Goal: Information Seeking & Learning: Learn about a topic

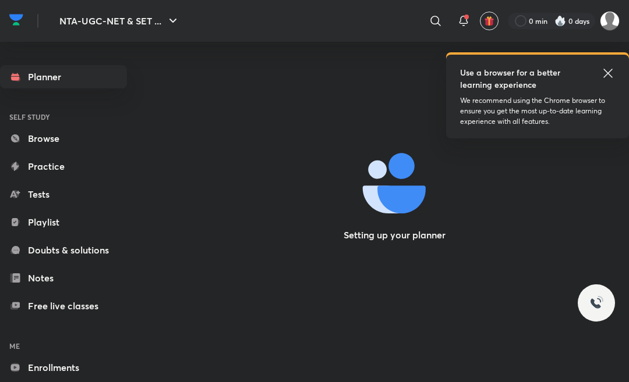
click at [603, 72] on icon at bounding box center [608, 73] width 14 height 14
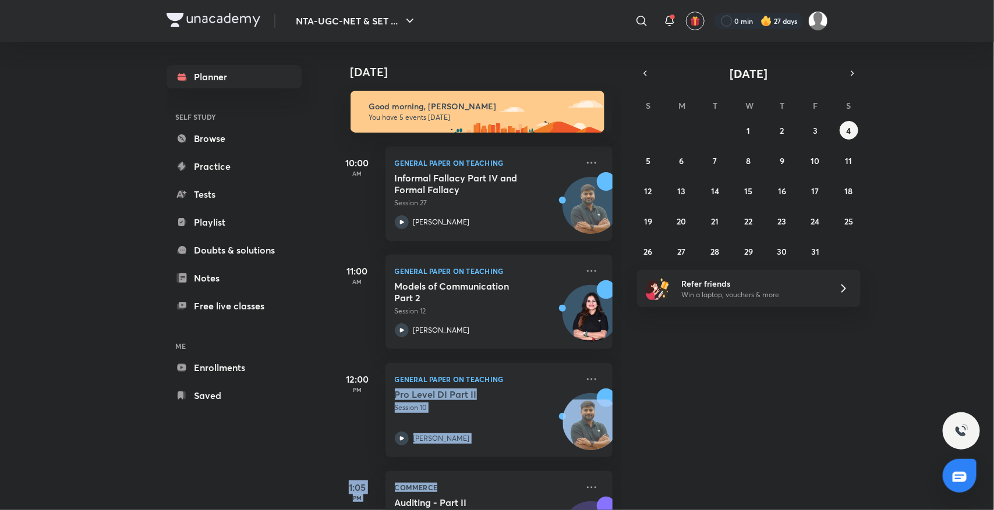
drag, startPoint x: 643, startPoint y: 449, endPoint x: 632, endPoint y: 467, distance: 21.2
click at [628, 382] on div "[DATE] Good morning, [PERSON_NAME] You have 5 events [DATE] 10:00 AM General Pa…" at bounding box center [663, 276] width 658 height 469
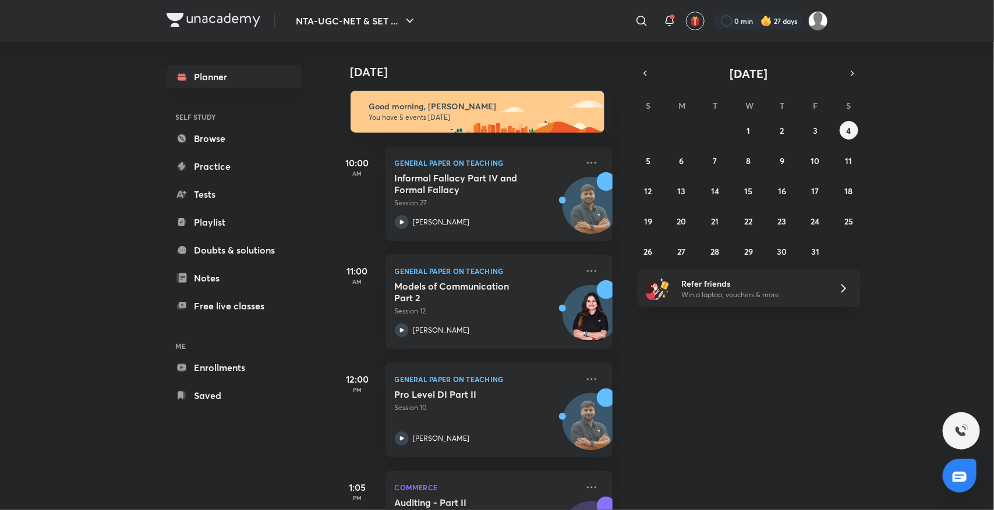
click at [628, 382] on div "[DATE] Good morning, [PERSON_NAME] You have 5 events [DATE] 10:00 AM General Pa…" at bounding box center [663, 276] width 658 height 469
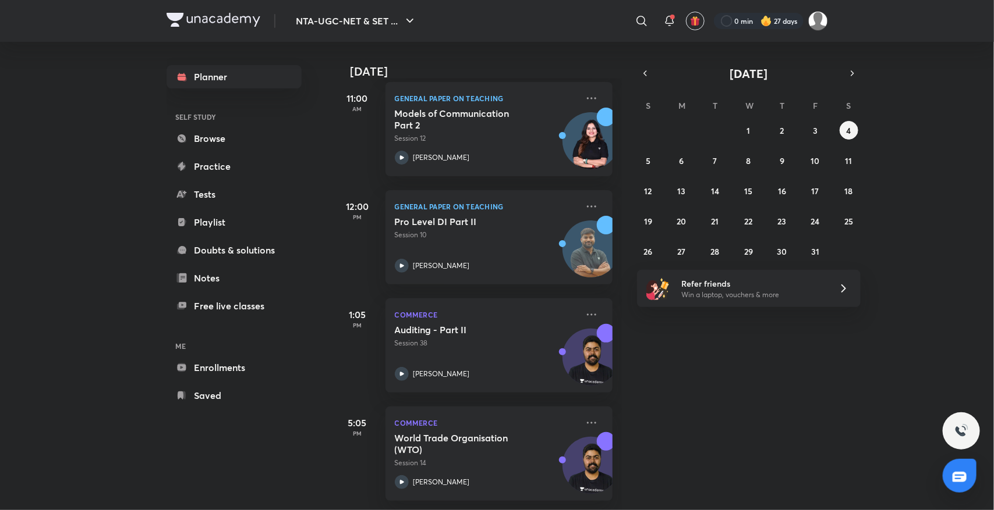
scroll to position [183, 0]
click at [628, 125] on abbr "3" at bounding box center [814, 130] width 5 height 11
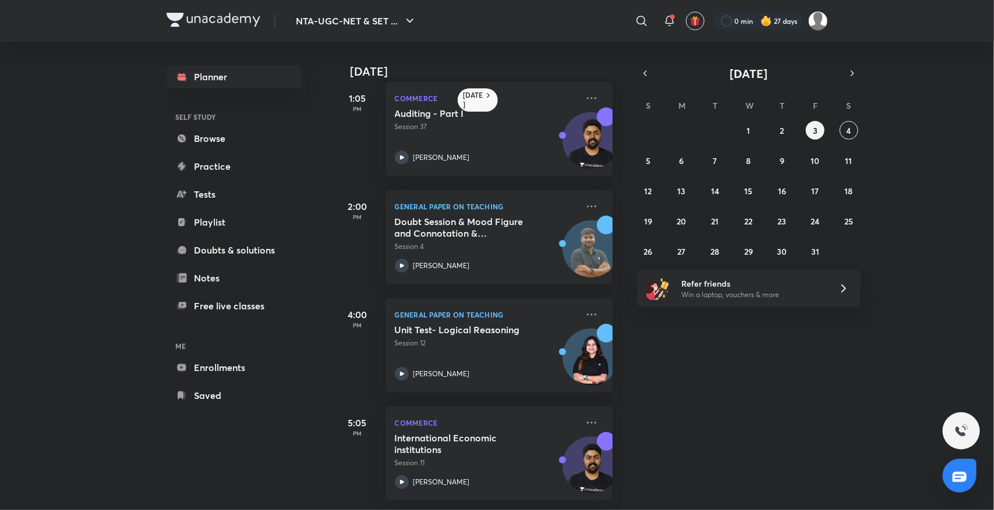
scroll to position [237, 0]
click at [454, 382] on h5 "International Economic institutions" at bounding box center [467, 443] width 145 height 23
